Goal: Information Seeking & Learning: Find specific page/section

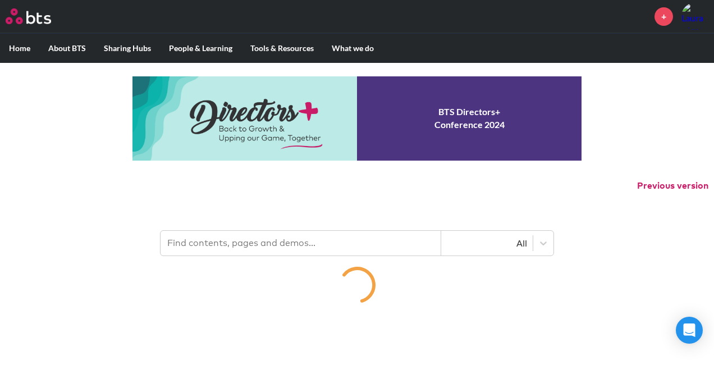
click at [248, 247] on input "text" at bounding box center [300, 243] width 280 height 25
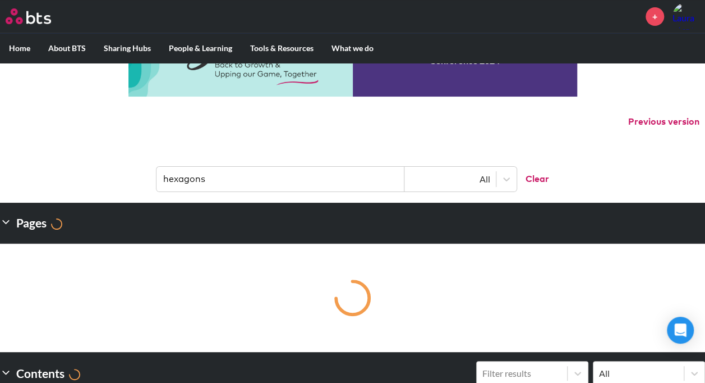
scroll to position [65, 0]
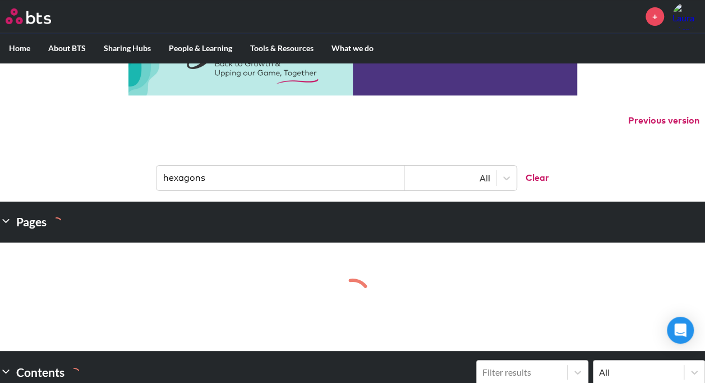
click at [284, 181] on input "hexagons" at bounding box center [281, 177] width 248 height 25
click at [162, 176] on input "hexagons" at bounding box center [281, 177] width 248 height 25
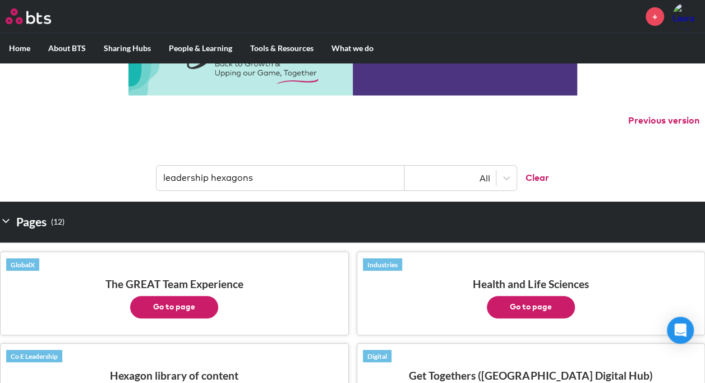
type input "leadership hexagons"
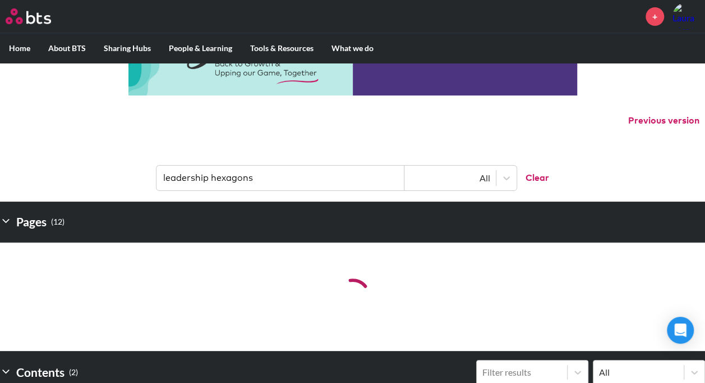
click at [293, 182] on input "leadership hexagons" at bounding box center [281, 177] width 248 height 25
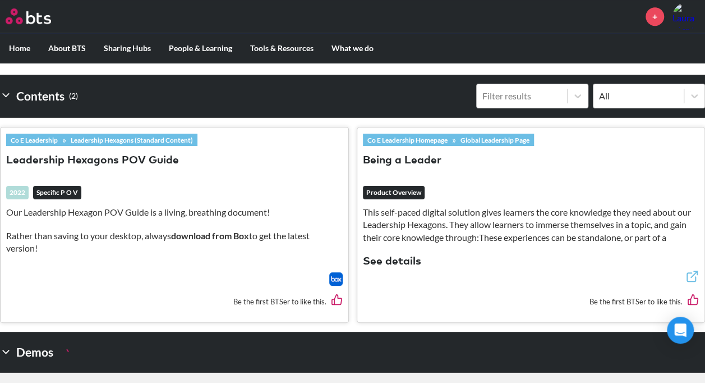
scroll to position [334, 0]
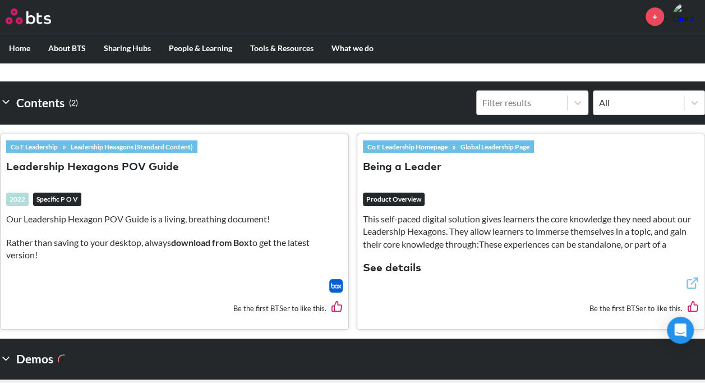
click at [82, 164] on button "Leadership Hexagons POV Guide" at bounding box center [92, 167] width 173 height 15
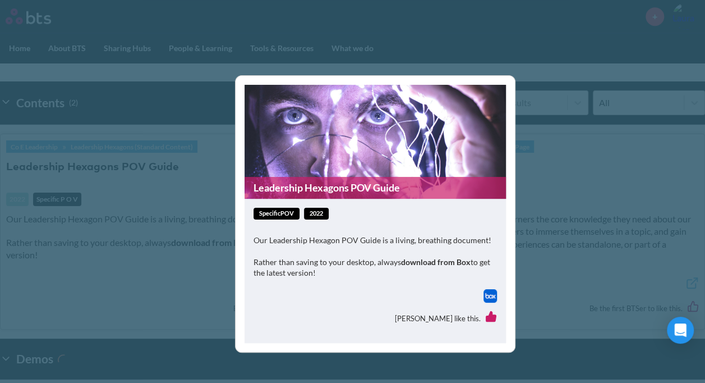
click at [494, 295] on img at bounding box center [490, 295] width 13 height 13
